Goal: Task Accomplishment & Management: Complete application form

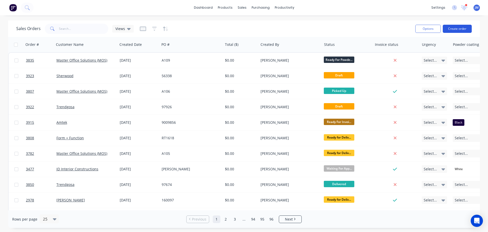
click at [462, 27] on button "Create order" at bounding box center [457, 29] width 29 height 8
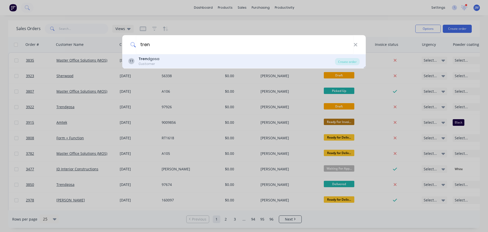
type input "tren"
click at [147, 62] on div "Customer" at bounding box center [149, 64] width 21 height 5
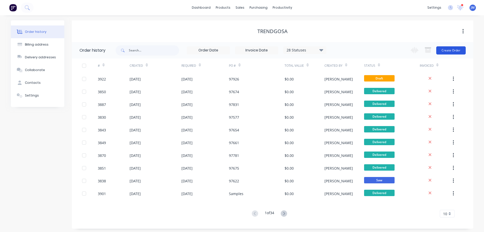
click at [450, 47] on button "Create Order" at bounding box center [450, 50] width 29 height 8
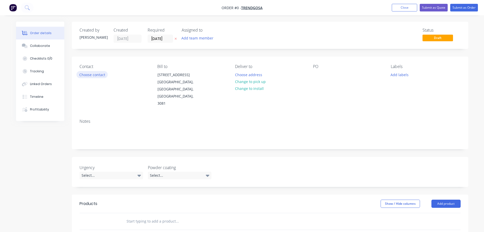
click at [95, 75] on button "Choose contact" at bounding box center [92, 74] width 31 height 7
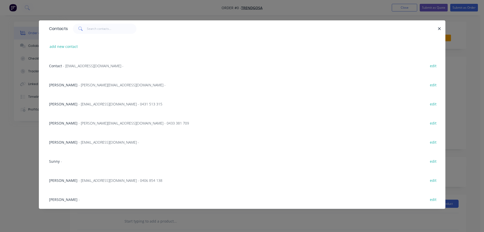
click at [85, 85] on span "- [PERSON_NAME][EMAIL_ADDRESS][DOMAIN_NAME] -" at bounding box center [122, 84] width 87 height 5
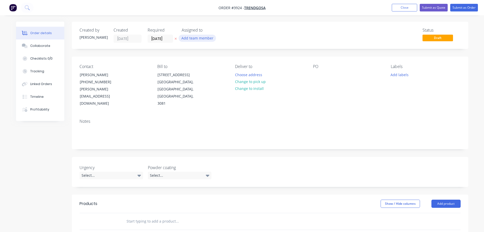
click at [197, 38] on button "Add team member" at bounding box center [197, 38] width 37 height 7
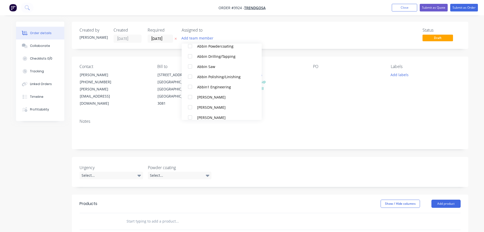
scroll to position [127, 0]
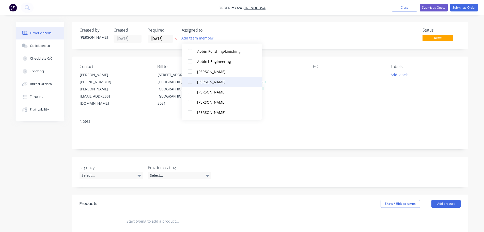
click at [200, 81] on div "[PERSON_NAME]" at bounding box center [224, 81] width 54 height 5
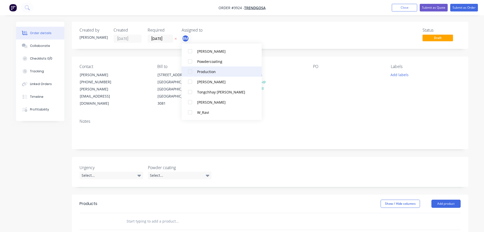
click at [201, 72] on div "Production" at bounding box center [224, 71] width 54 height 5
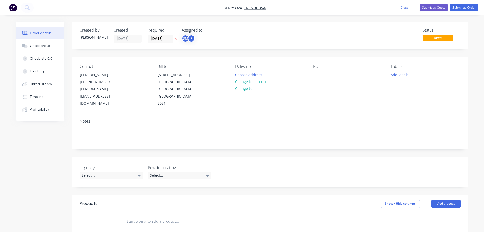
click at [347, 98] on div "Contact [PERSON_NAME] [PHONE_NUMBER] [PERSON_NAME][EMAIL_ADDRESS][DOMAIN_NAME] …" at bounding box center [270, 85] width 397 height 58
click at [246, 74] on button "Choose address" at bounding box center [248, 74] width 33 height 7
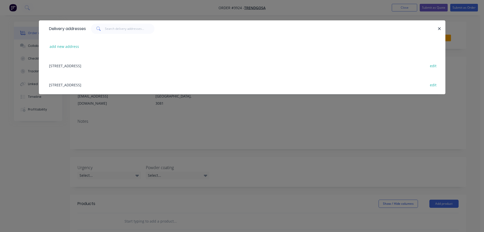
click at [89, 84] on div "[STREET_ADDRESS] edit" at bounding box center [242, 84] width 391 height 19
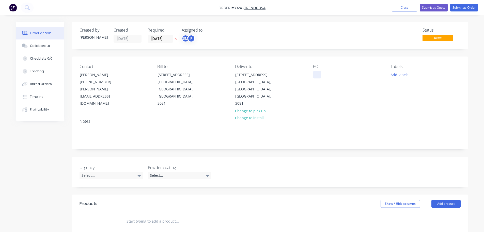
click at [316, 75] on div at bounding box center [317, 74] width 8 height 7
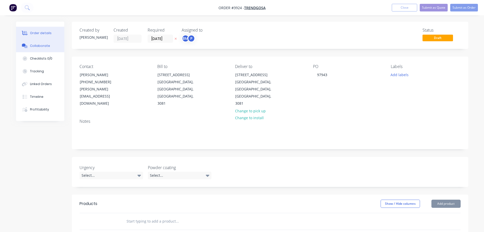
click at [32, 45] on div "Collaborate" at bounding box center [40, 45] width 20 height 5
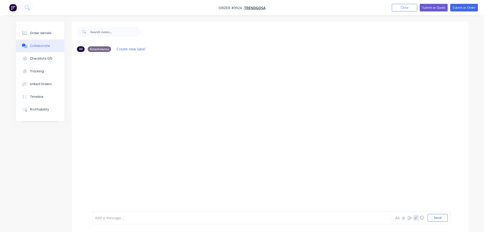
click at [417, 216] on icon "button" at bounding box center [416, 217] width 3 height 3
click at [434, 215] on button "Send" at bounding box center [438, 218] width 20 height 8
click at [43, 31] on button "Order details" at bounding box center [40, 33] width 48 height 13
